Goal: Task Accomplishment & Management: Use online tool/utility

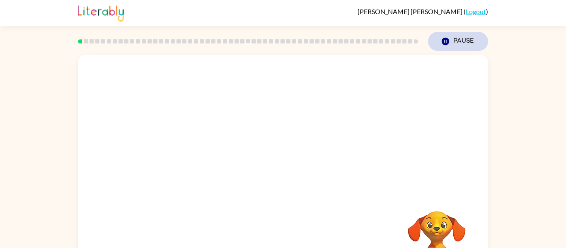
click at [444, 46] on button "Pause Pause" at bounding box center [458, 41] width 60 height 19
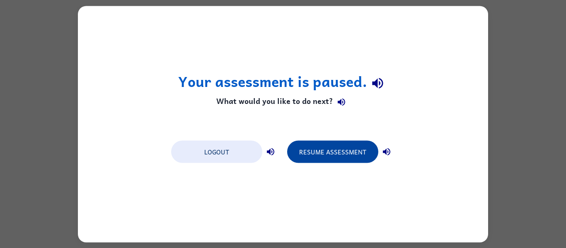
click at [309, 150] on button "Resume Assessment" at bounding box center [332, 152] width 91 height 22
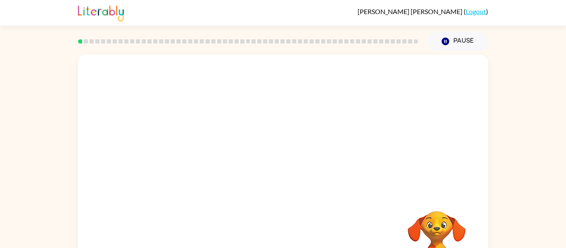
click at [309, 150] on div at bounding box center [283, 124] width 410 height 139
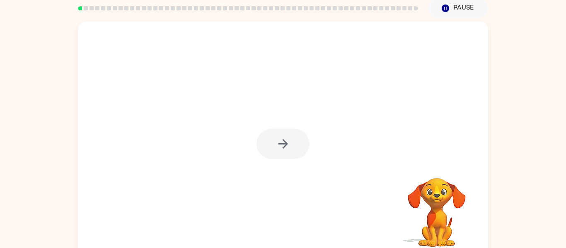
scroll to position [43, 0]
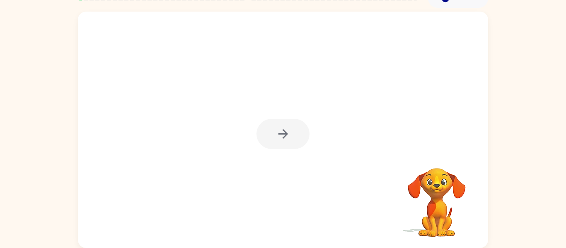
click at [476, 152] on div at bounding box center [283, 130] width 410 height 237
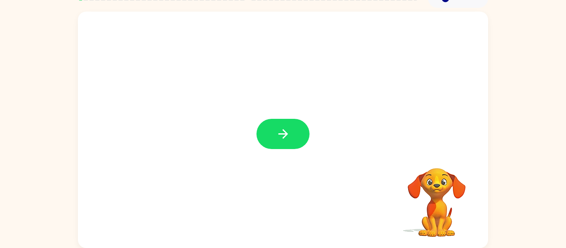
click at [275, 150] on div at bounding box center [283, 130] width 410 height 237
click at [283, 122] on button "button" at bounding box center [283, 134] width 53 height 30
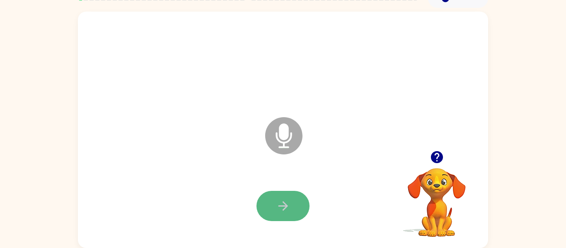
click at [282, 199] on icon "button" at bounding box center [283, 206] width 15 height 15
click at [299, 201] on button "button" at bounding box center [283, 206] width 53 height 30
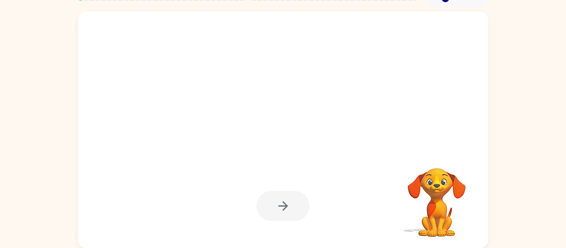
click at [301, 203] on div at bounding box center [283, 206] width 53 height 30
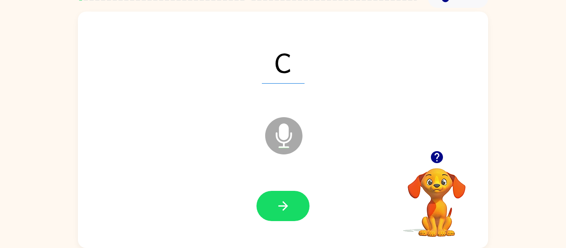
click at [292, 145] on icon at bounding box center [283, 135] width 37 height 37
click at [294, 198] on button "button" at bounding box center [283, 206] width 53 height 30
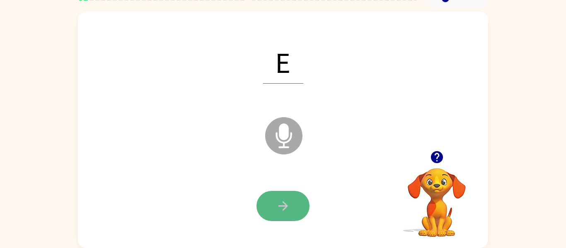
click at [288, 206] on icon "button" at bounding box center [283, 206] width 15 height 15
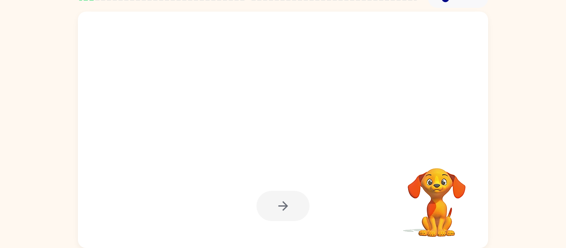
click at [288, 204] on div at bounding box center [283, 206] width 53 height 30
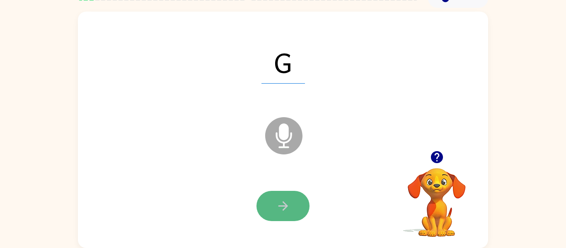
click at [294, 208] on button "button" at bounding box center [283, 206] width 53 height 30
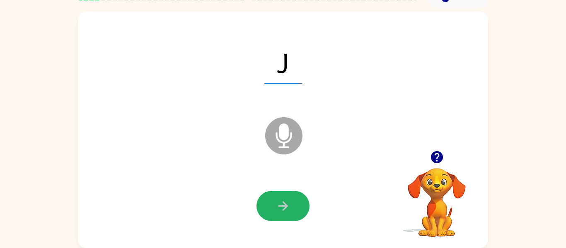
click at [294, 208] on button "button" at bounding box center [283, 206] width 53 height 30
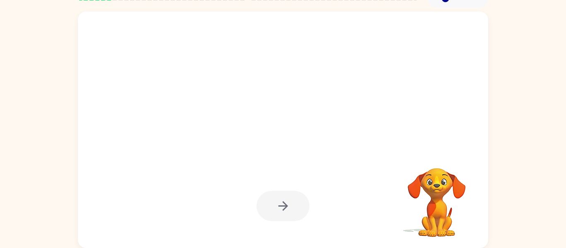
click at [294, 208] on div at bounding box center [283, 206] width 53 height 30
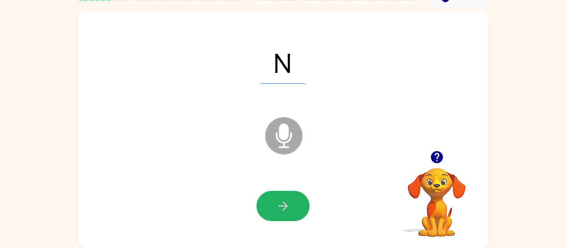
click at [294, 208] on button "button" at bounding box center [283, 206] width 53 height 30
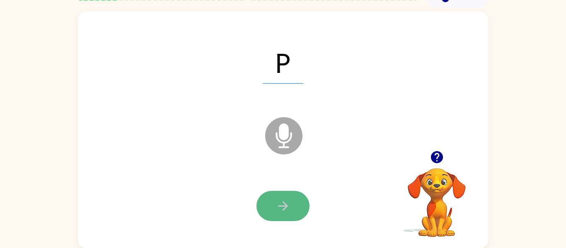
click at [293, 208] on button "button" at bounding box center [283, 206] width 53 height 30
click at [294, 211] on button "button" at bounding box center [283, 206] width 53 height 30
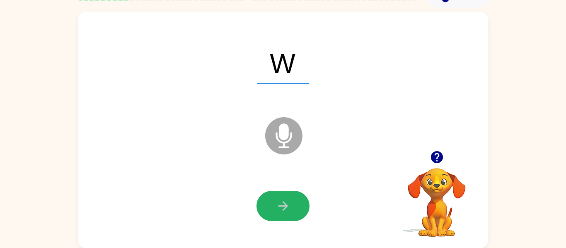
click at [294, 211] on button "button" at bounding box center [283, 206] width 53 height 30
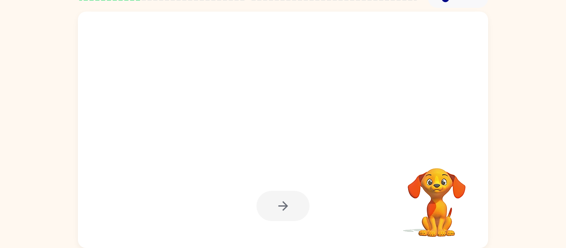
click at [294, 211] on div at bounding box center [283, 206] width 53 height 30
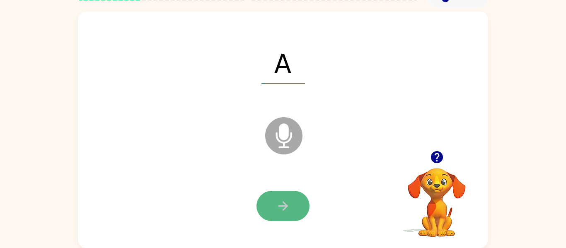
click at [295, 216] on button "button" at bounding box center [283, 206] width 53 height 30
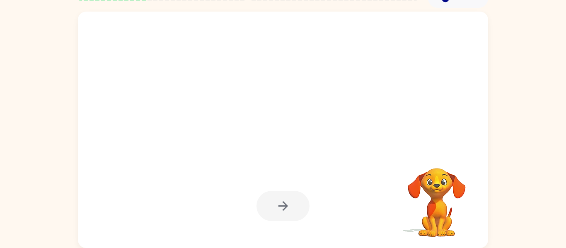
click at [295, 216] on div at bounding box center [283, 206] width 53 height 30
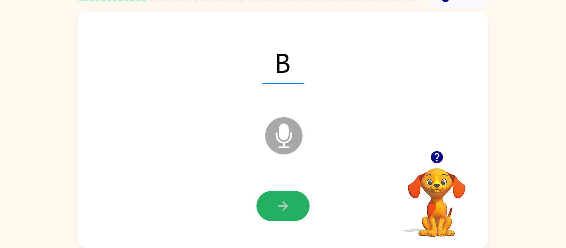
click at [295, 216] on button "button" at bounding box center [283, 206] width 53 height 30
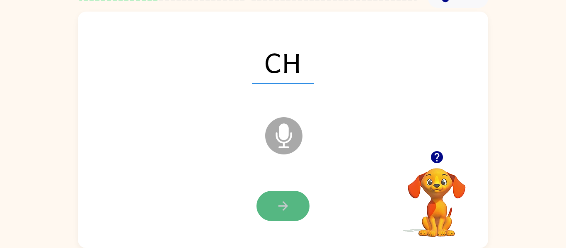
click at [285, 202] on icon "button" at bounding box center [283, 206] width 15 height 15
click at [279, 195] on button "button" at bounding box center [283, 206] width 53 height 30
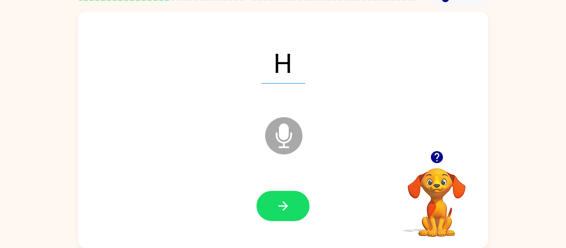
click at [279, 195] on button "button" at bounding box center [283, 206] width 53 height 30
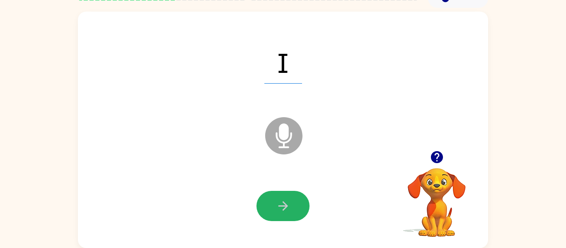
click at [279, 195] on button "button" at bounding box center [283, 206] width 53 height 30
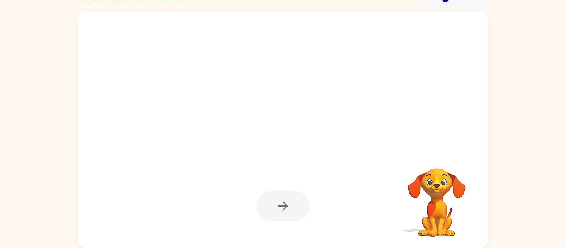
click at [278, 196] on div at bounding box center [283, 206] width 53 height 30
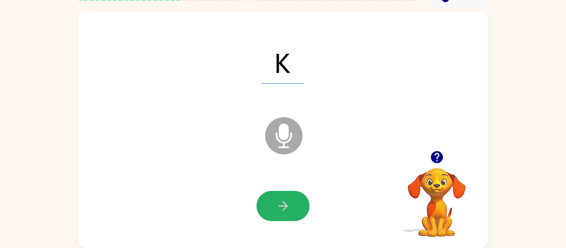
click at [278, 196] on button "button" at bounding box center [283, 206] width 53 height 30
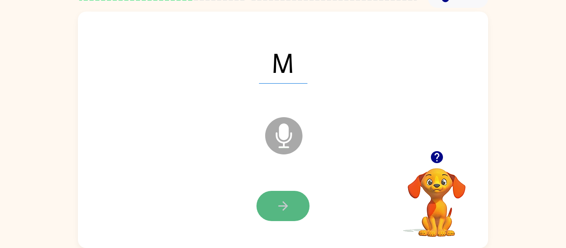
click at [278, 197] on button "button" at bounding box center [283, 206] width 53 height 30
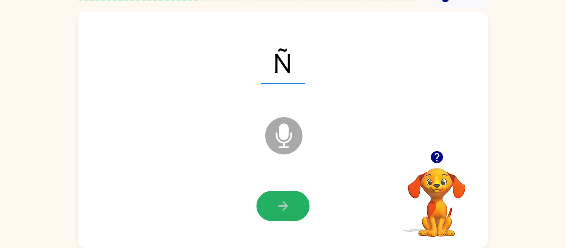
click at [278, 197] on button "button" at bounding box center [283, 206] width 53 height 30
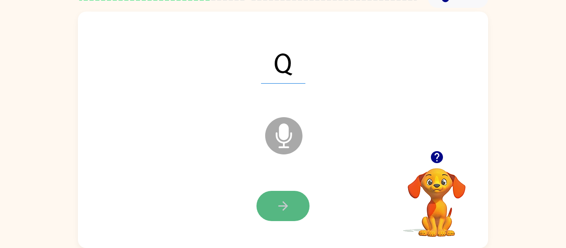
click at [279, 199] on icon "button" at bounding box center [283, 206] width 15 height 15
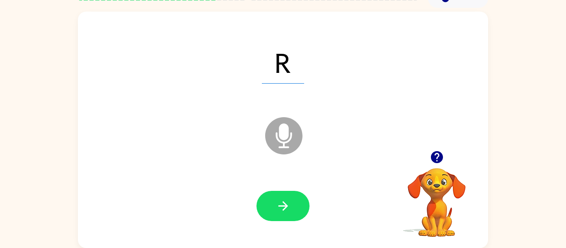
click at [280, 128] on icon "Microphone The Microphone is here when it is your turn to talk" at bounding box center [325, 146] width 124 height 62
click at [281, 130] on icon "Microphone The Microphone is here when it is your turn to talk" at bounding box center [325, 146] width 124 height 62
click at [280, 216] on button "button" at bounding box center [283, 206] width 53 height 30
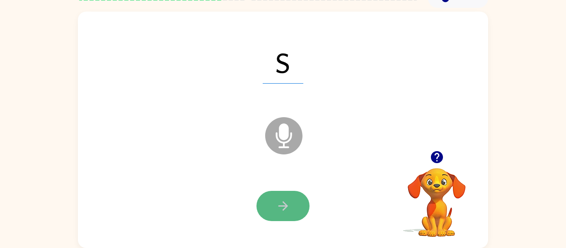
click at [284, 211] on icon "button" at bounding box center [283, 206] width 15 height 15
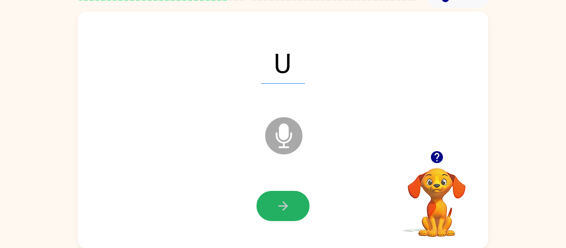
click at [285, 213] on icon "button" at bounding box center [283, 206] width 15 height 15
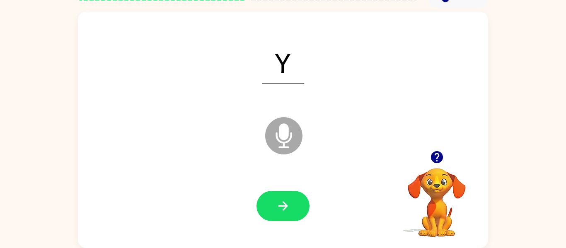
click at [285, 213] on icon "button" at bounding box center [283, 206] width 15 height 15
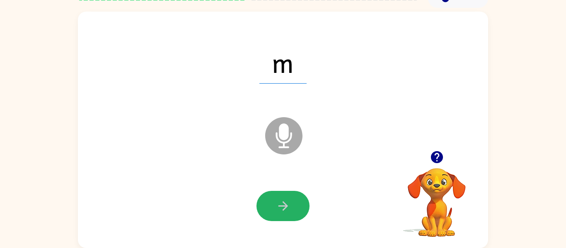
click at [285, 213] on icon "button" at bounding box center [283, 206] width 15 height 15
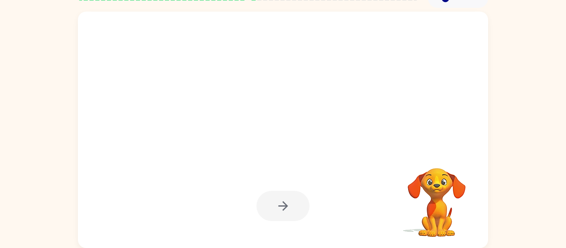
click at [285, 213] on div at bounding box center [283, 206] width 53 height 30
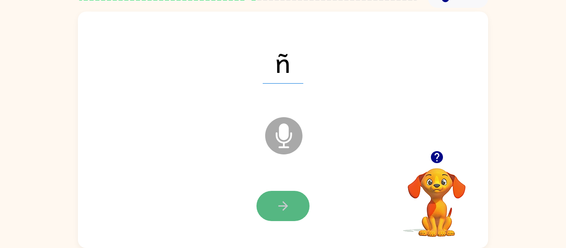
click at [285, 213] on icon "button" at bounding box center [283, 206] width 15 height 15
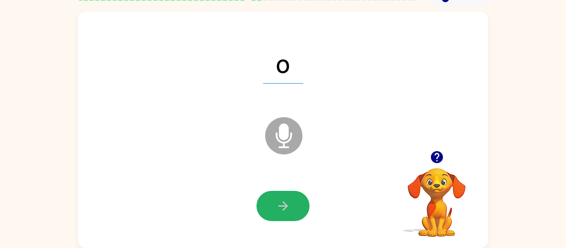
click at [285, 213] on icon "button" at bounding box center [283, 206] width 15 height 15
click at [284, 214] on button "button" at bounding box center [283, 206] width 53 height 30
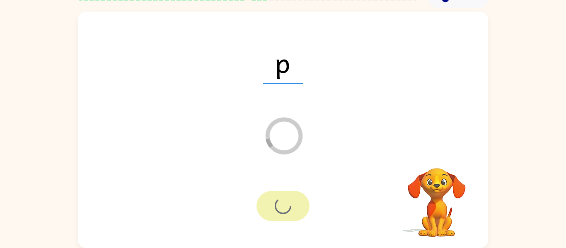
click at [284, 214] on div at bounding box center [283, 206] width 53 height 30
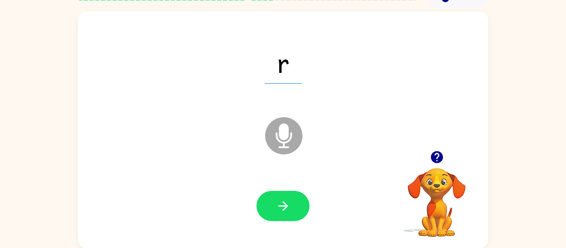
click at [284, 214] on button "button" at bounding box center [283, 206] width 53 height 30
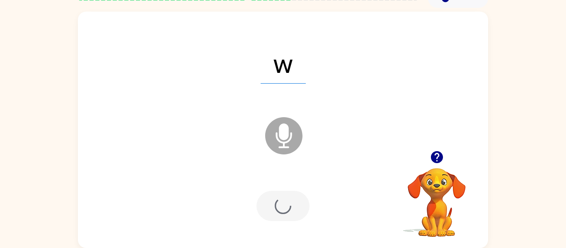
click at [284, 214] on div at bounding box center [283, 206] width 53 height 30
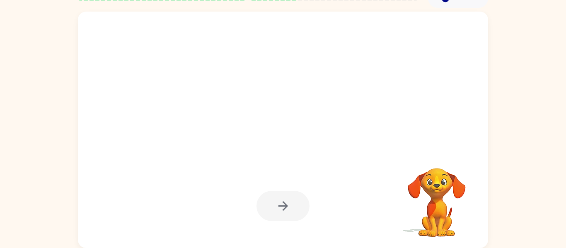
click at [284, 214] on div at bounding box center [283, 206] width 53 height 30
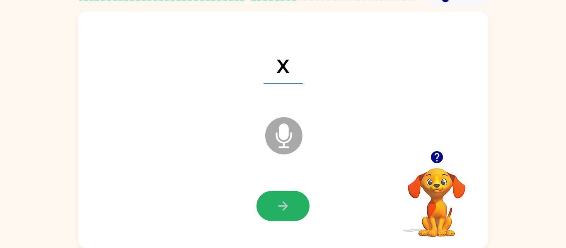
click at [284, 214] on button "button" at bounding box center [283, 206] width 53 height 30
click at [285, 211] on icon "button" at bounding box center [283, 206] width 15 height 15
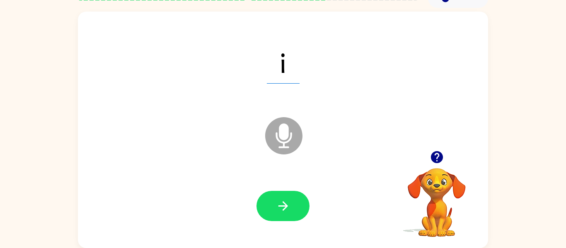
click at [286, 231] on div at bounding box center [283, 206] width 394 height 68
click at [286, 210] on icon "button" at bounding box center [283, 206] width 15 height 15
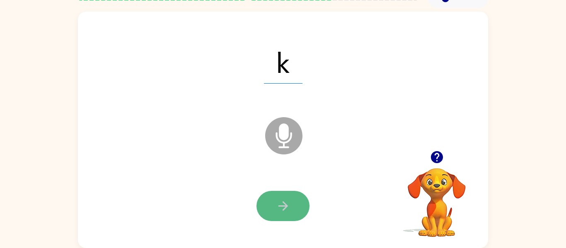
click at [286, 210] on icon "button" at bounding box center [283, 206] width 15 height 15
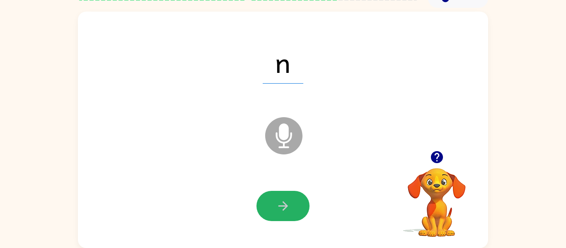
click at [286, 210] on icon "button" at bounding box center [283, 206] width 15 height 15
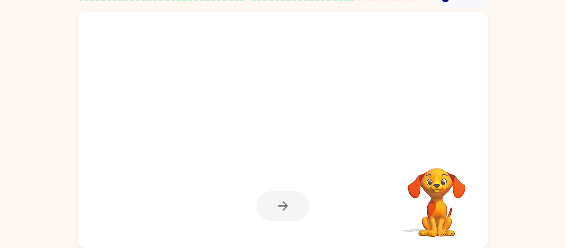
click at [286, 210] on div at bounding box center [283, 206] width 53 height 30
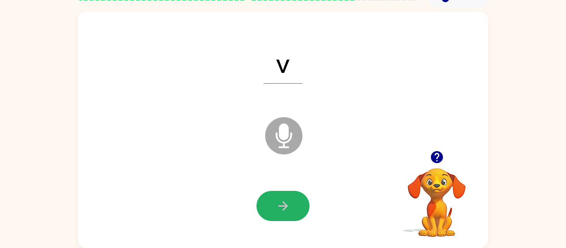
click at [286, 210] on icon "button" at bounding box center [283, 206] width 15 height 15
click at [285, 208] on icon "button" at bounding box center [283, 206] width 15 height 15
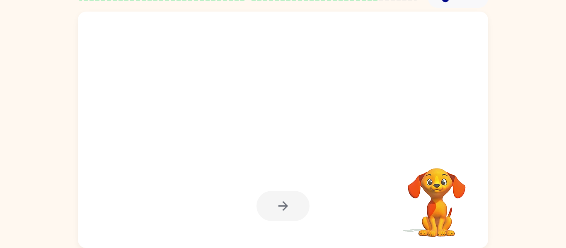
click at [420, 198] on video "Your browser must support playing .mp4 files to use Literably. Please try using…" at bounding box center [437, 196] width 83 height 83
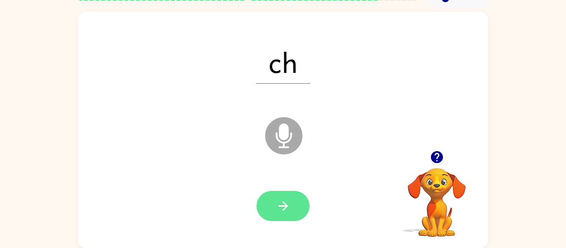
click at [296, 206] on button "button" at bounding box center [283, 206] width 53 height 30
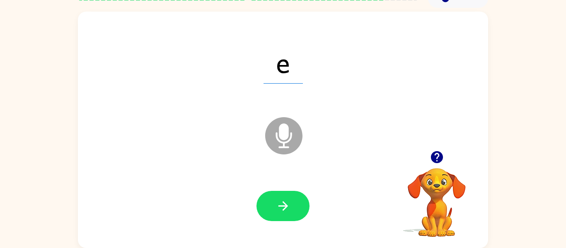
click at [296, 206] on button "button" at bounding box center [283, 206] width 53 height 30
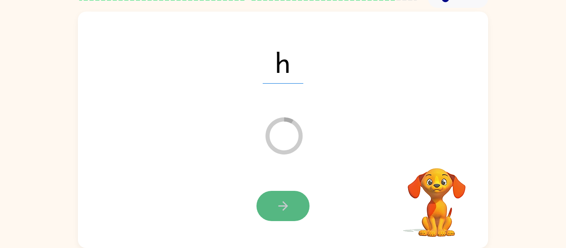
click at [296, 206] on button "button" at bounding box center [283, 206] width 53 height 30
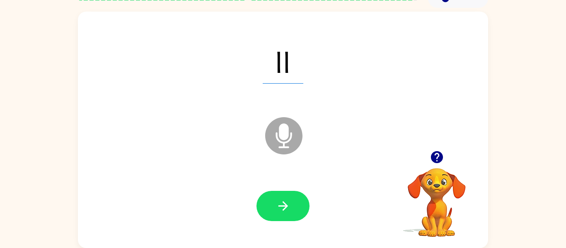
click at [296, 206] on button "button" at bounding box center [283, 206] width 53 height 30
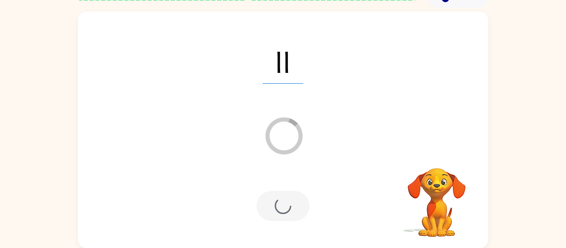
scroll to position [28, 0]
